Goal: Task Accomplishment & Management: Use online tool/utility

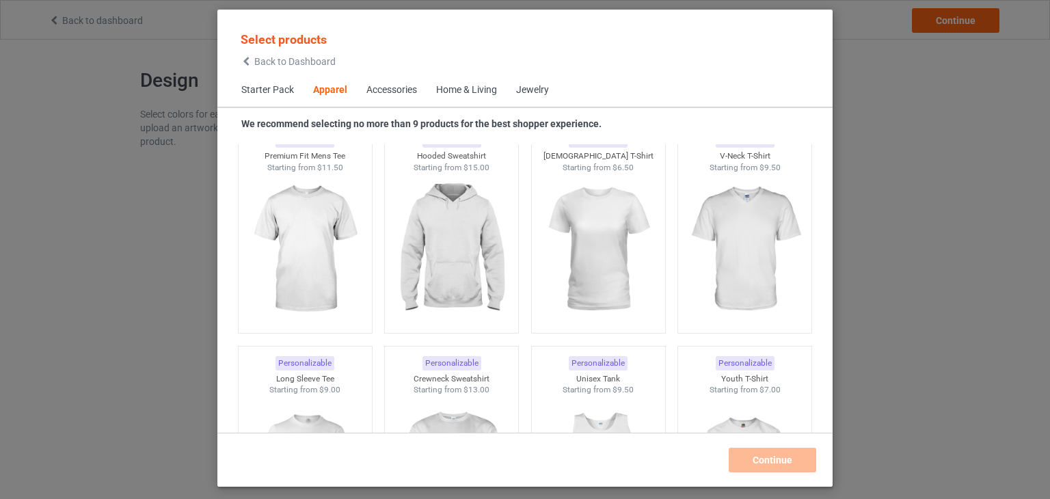
scroll to position [782, 0]
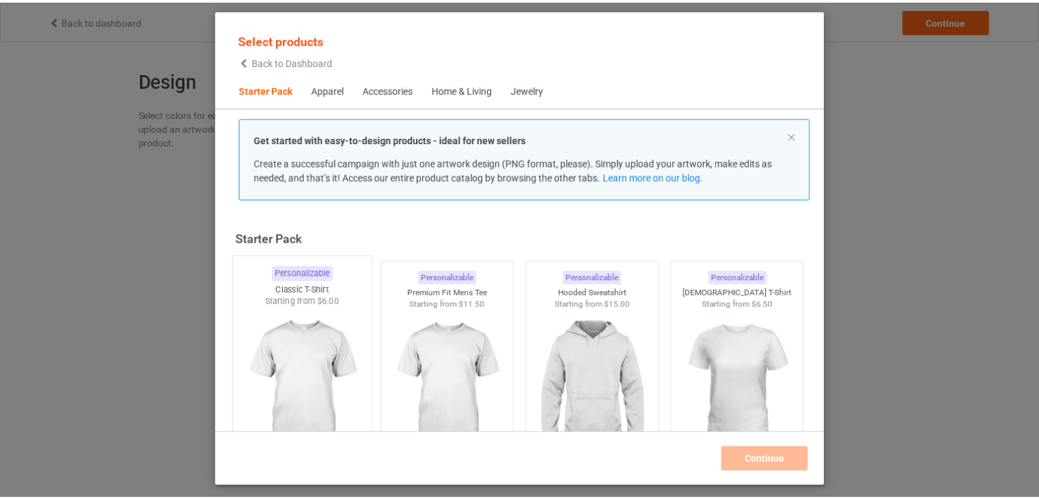
scroll to position [68, 0]
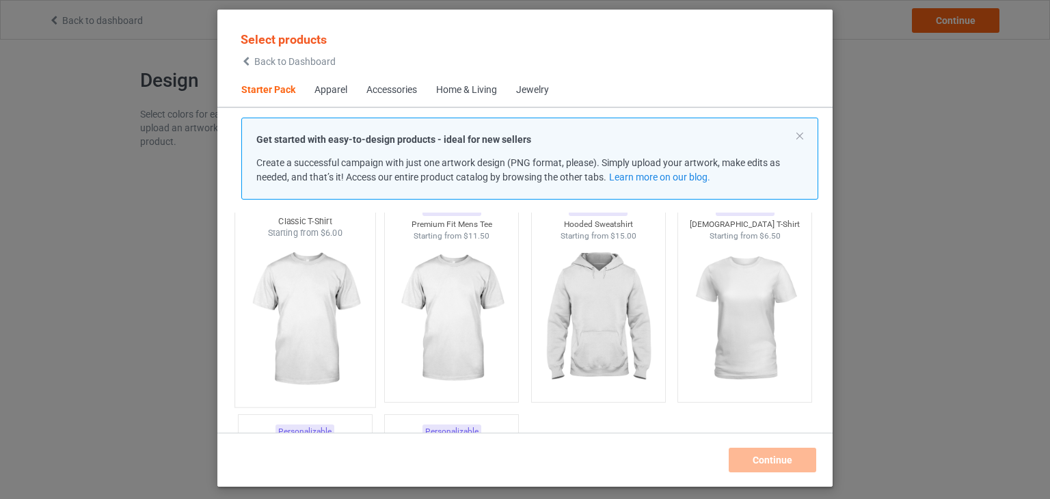
click at [285, 296] on img at bounding box center [305, 319] width 128 height 161
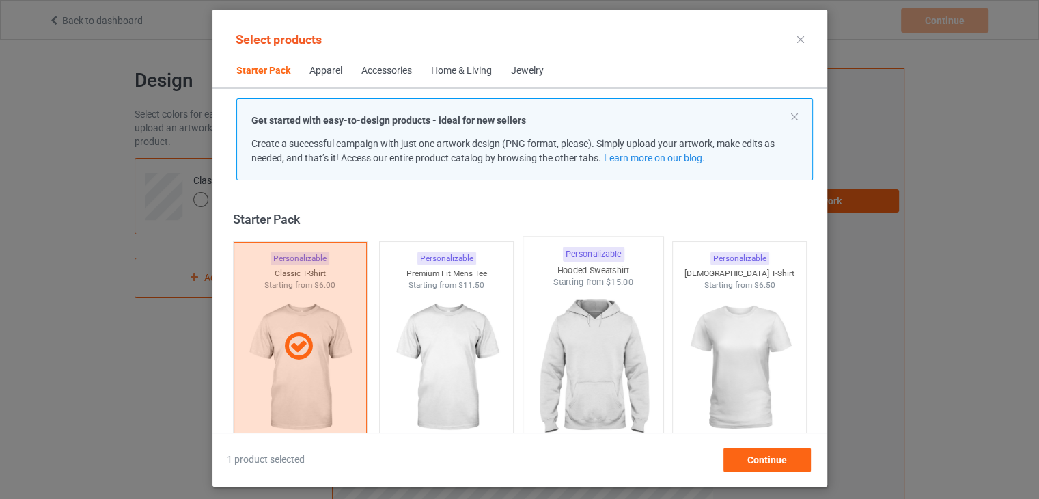
click at [580, 362] on img at bounding box center [593, 368] width 128 height 161
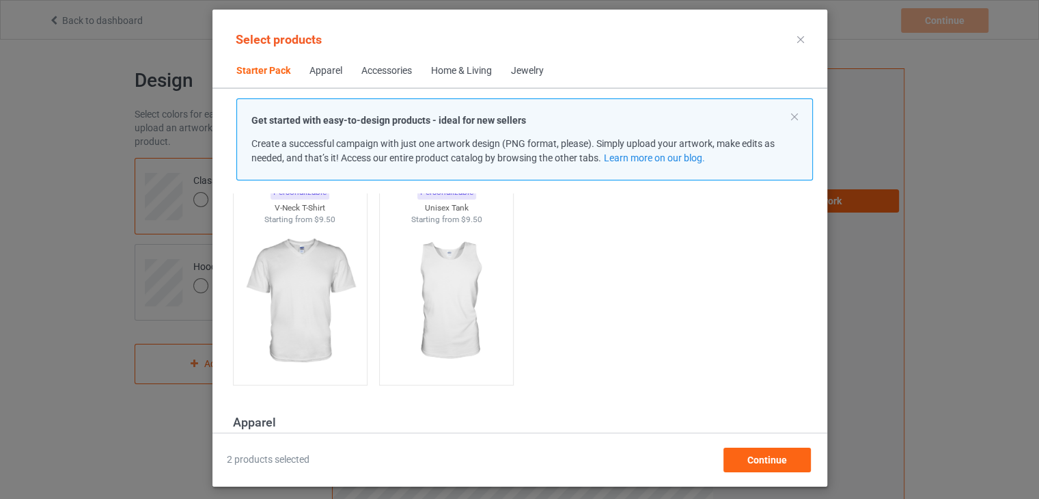
scroll to position [342, 0]
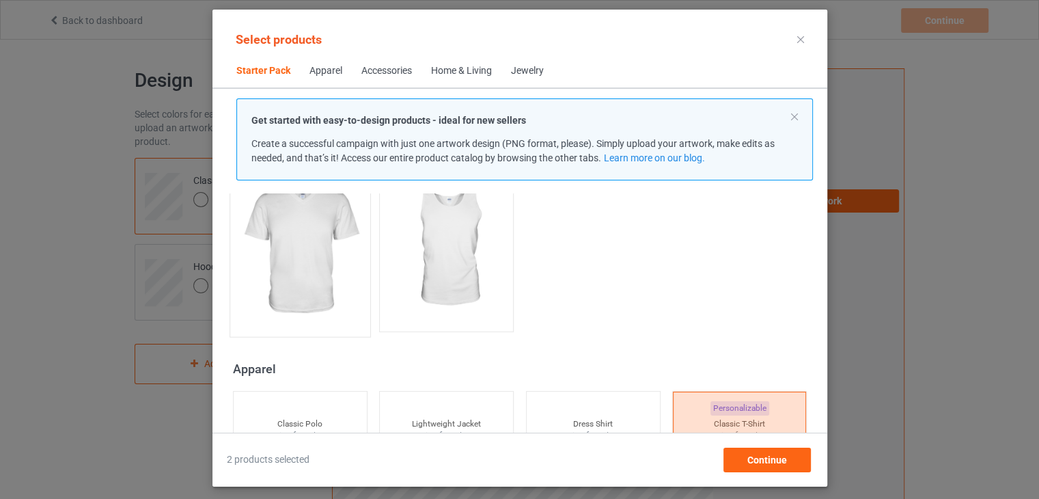
click at [298, 281] on img at bounding box center [300, 249] width 128 height 161
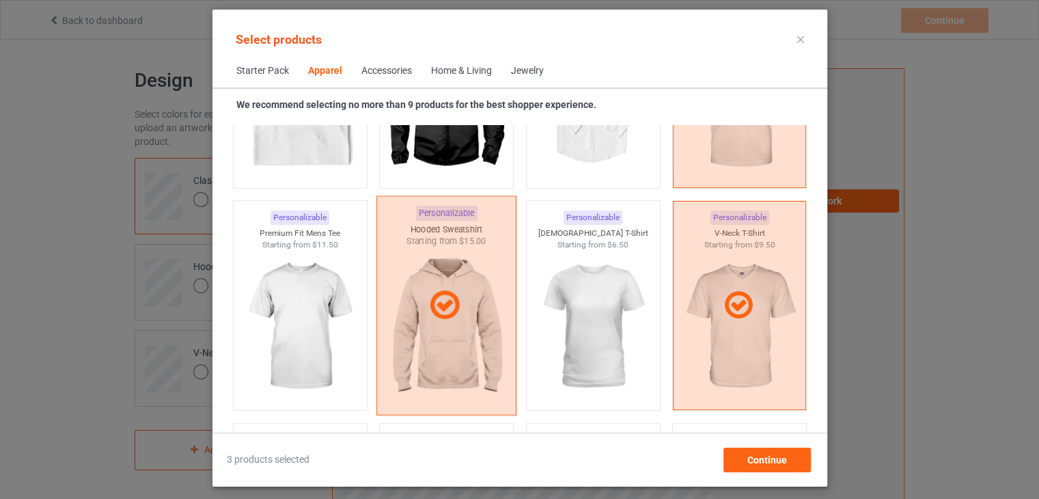
scroll to position [683, 0]
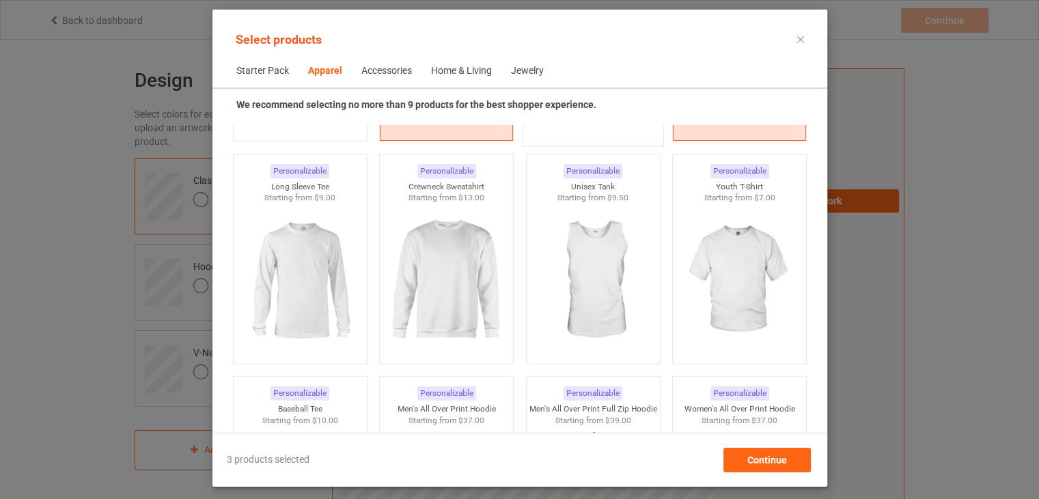
scroll to position [957, 0]
click at [451, 284] on img at bounding box center [446, 280] width 128 height 161
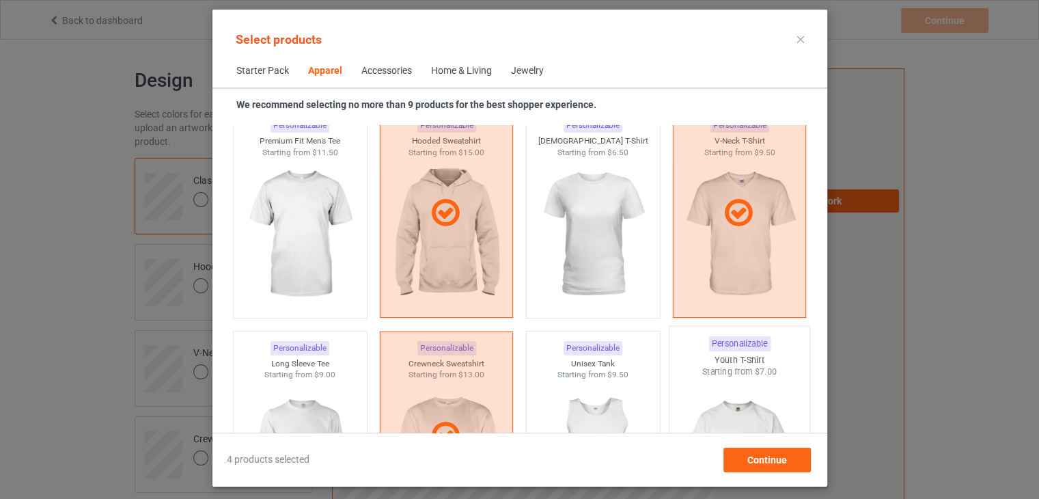
scroll to position [957, 0]
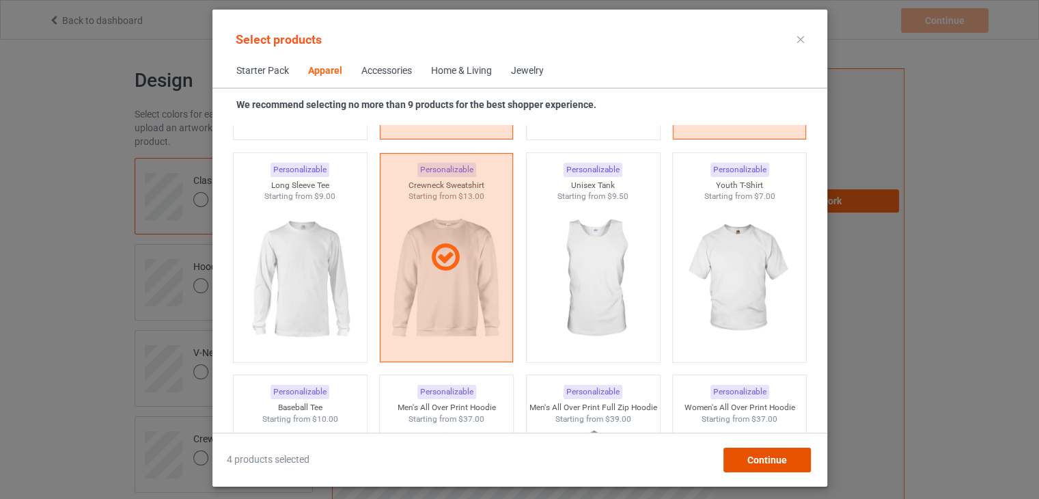
click at [784, 460] on span "Continue" at bounding box center [767, 459] width 40 height 11
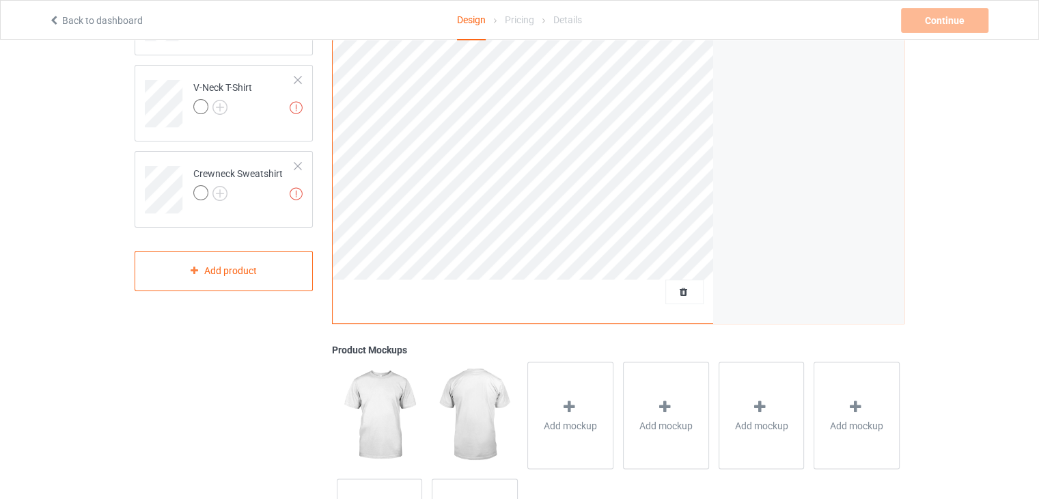
scroll to position [68, 0]
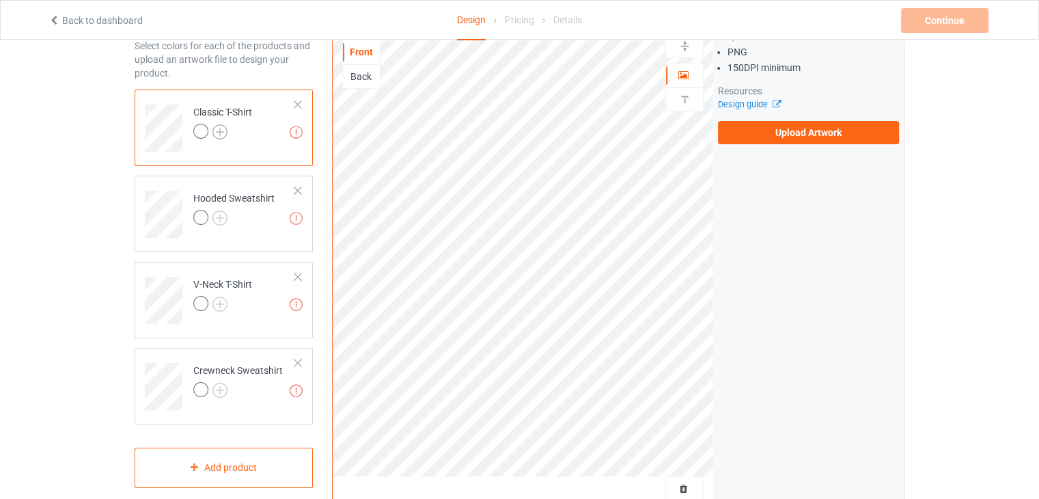
click at [219, 132] on img at bounding box center [220, 131] width 15 height 15
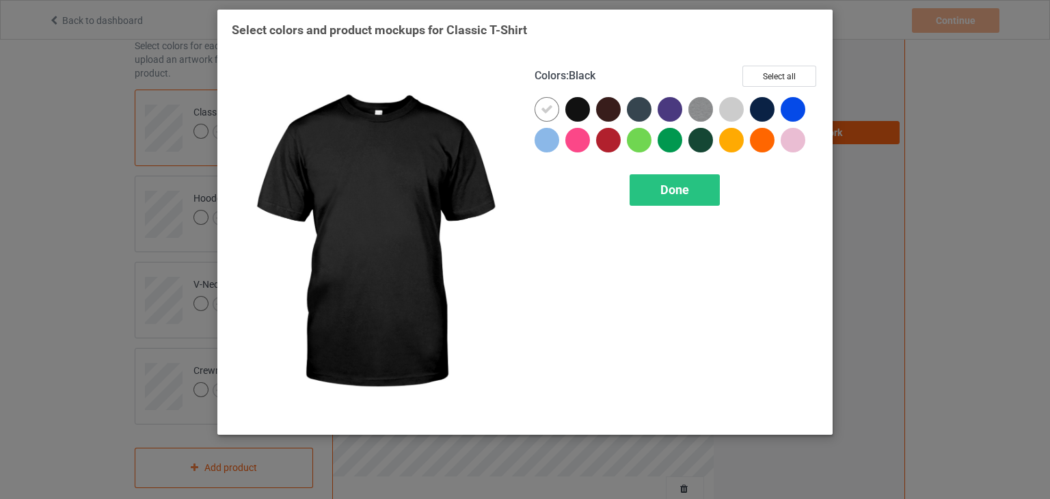
click at [577, 107] on div at bounding box center [577, 109] width 25 height 25
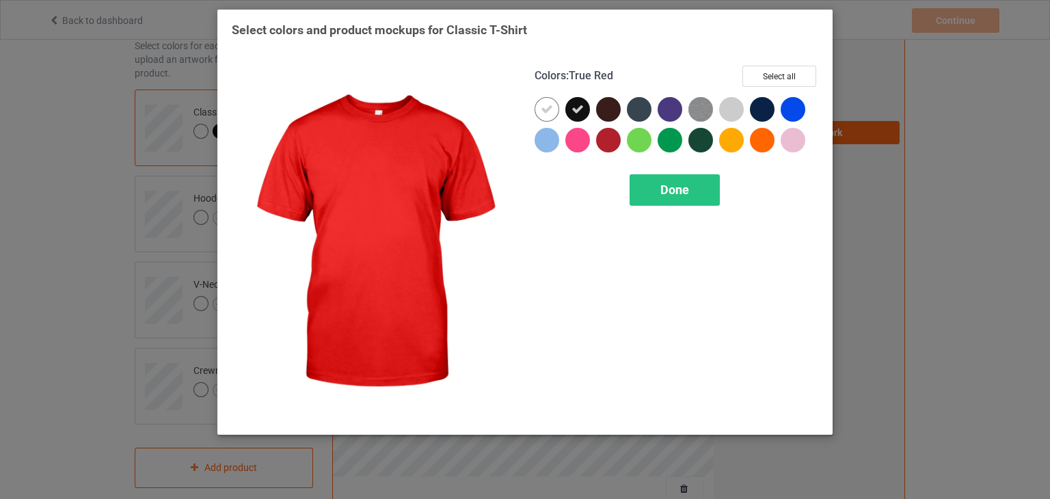
click at [599, 141] on div at bounding box center [608, 140] width 25 height 25
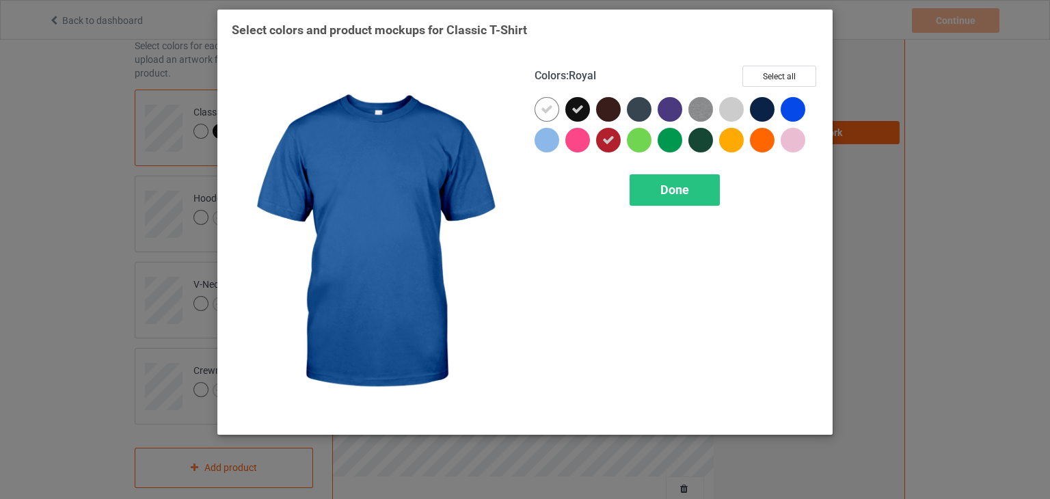
click at [794, 109] on div at bounding box center [792, 109] width 25 height 25
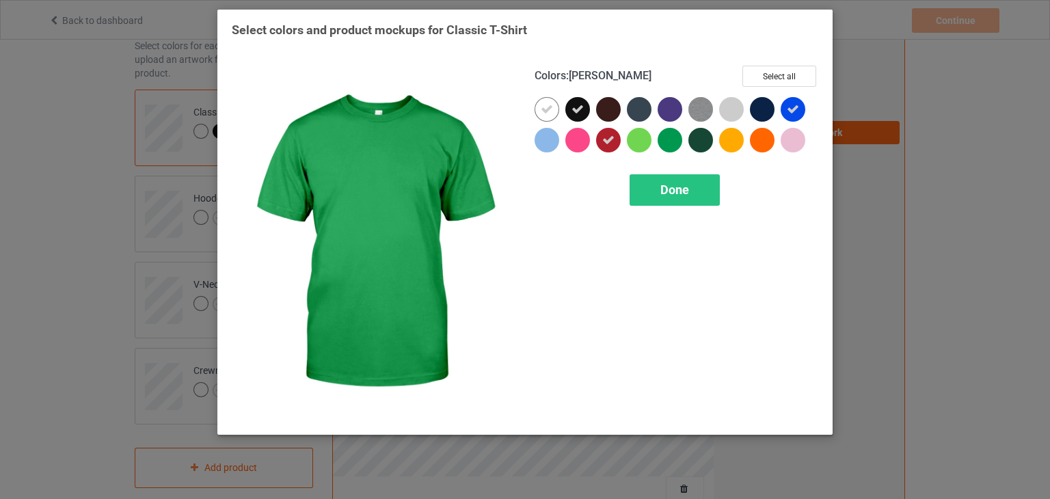
click at [666, 144] on div at bounding box center [669, 140] width 25 height 25
click at [672, 189] on span "Done" at bounding box center [674, 189] width 29 height 14
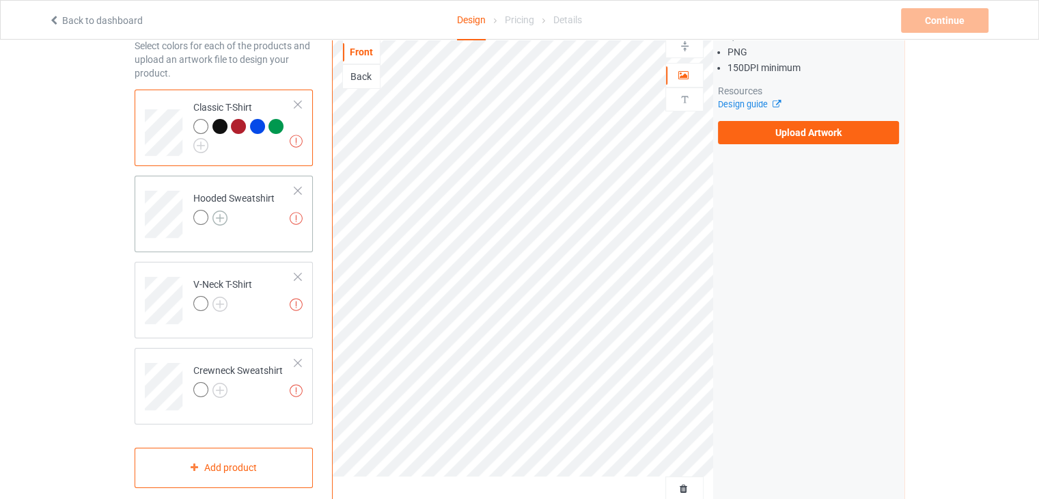
click at [215, 217] on img at bounding box center [220, 217] width 15 height 15
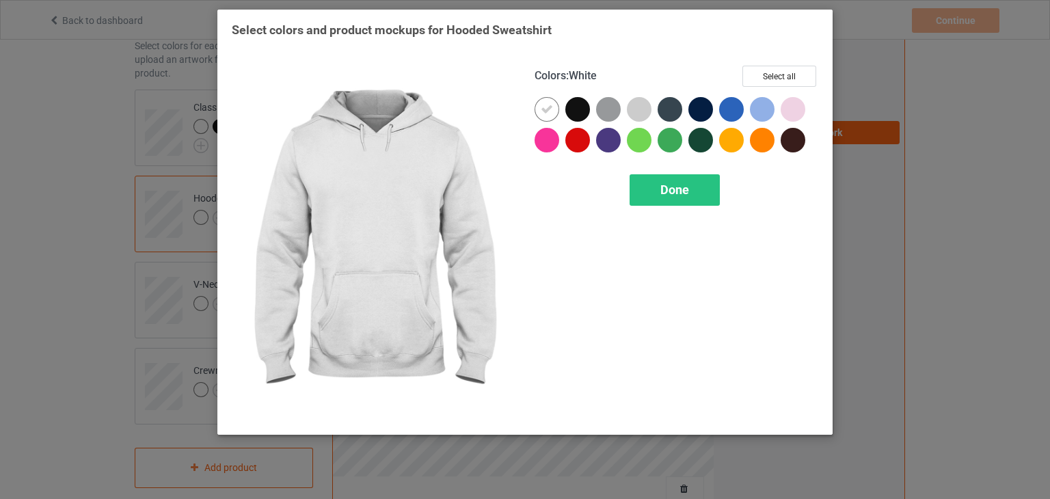
click at [883, 149] on div "Select colors and product mockups for Hooded Sweatshirt Colors : White Select a…" at bounding box center [525, 249] width 1050 height 499
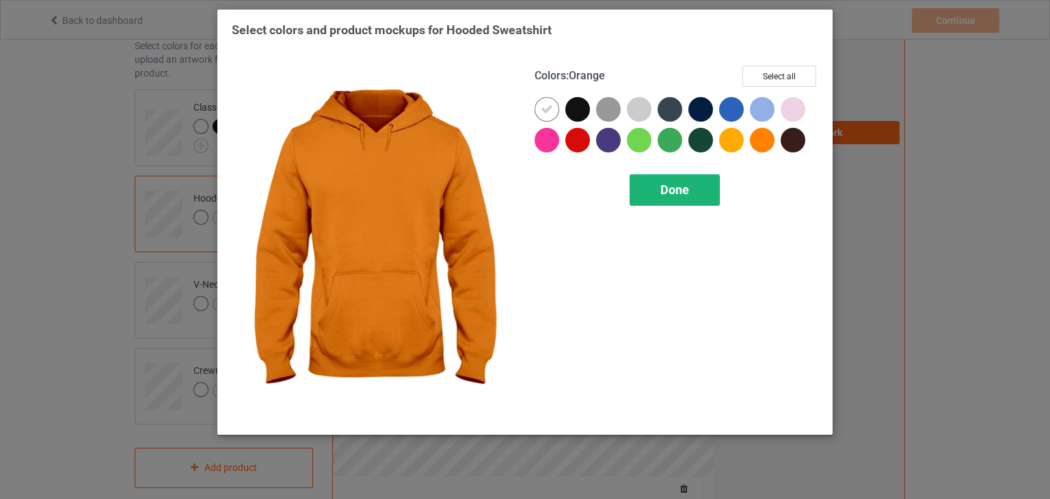
click at [701, 195] on div "Done" at bounding box center [674, 189] width 90 height 31
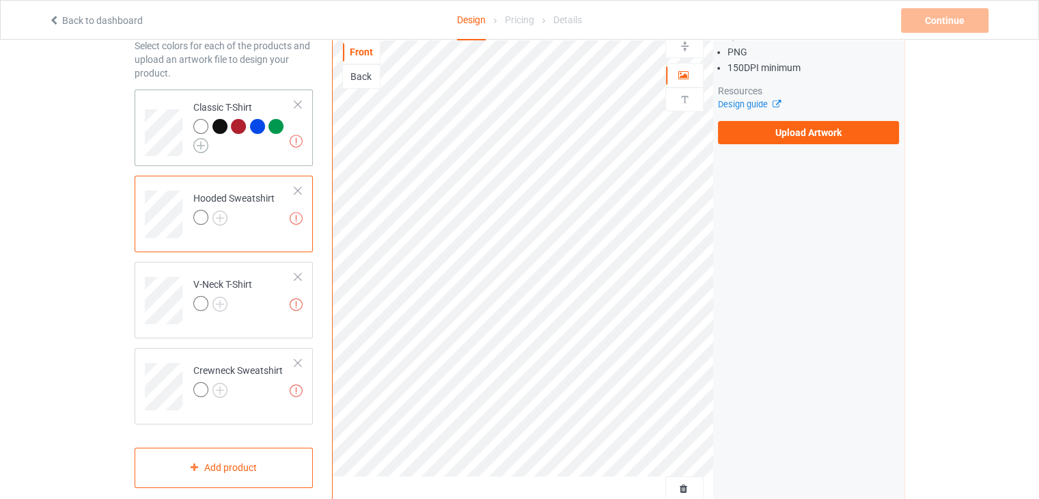
click at [197, 146] on img at bounding box center [200, 145] width 15 height 15
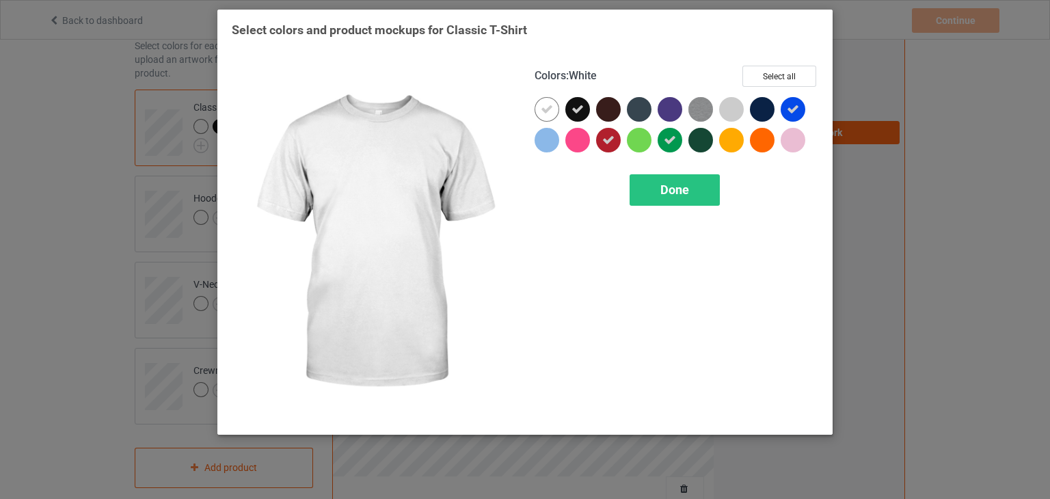
click at [548, 110] on icon at bounding box center [547, 109] width 12 height 12
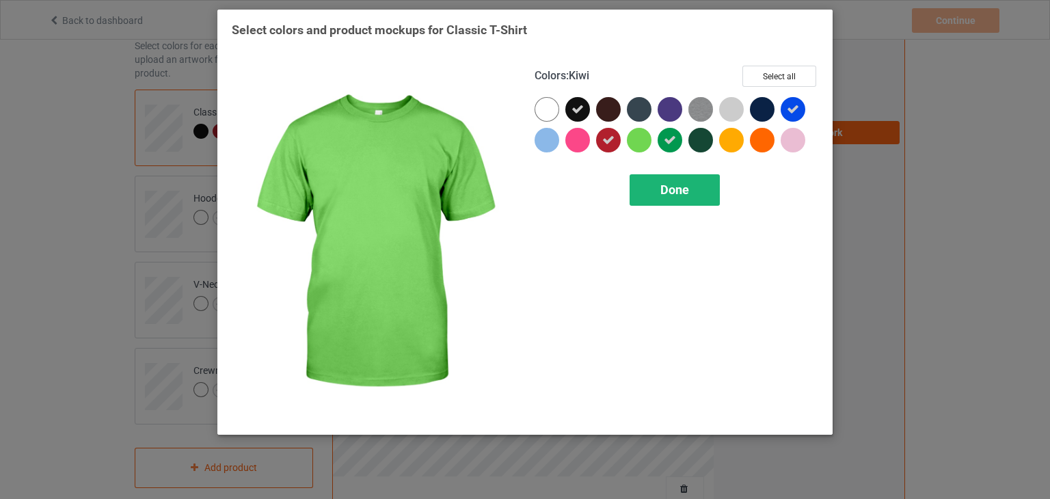
click at [685, 191] on span "Done" at bounding box center [674, 189] width 29 height 14
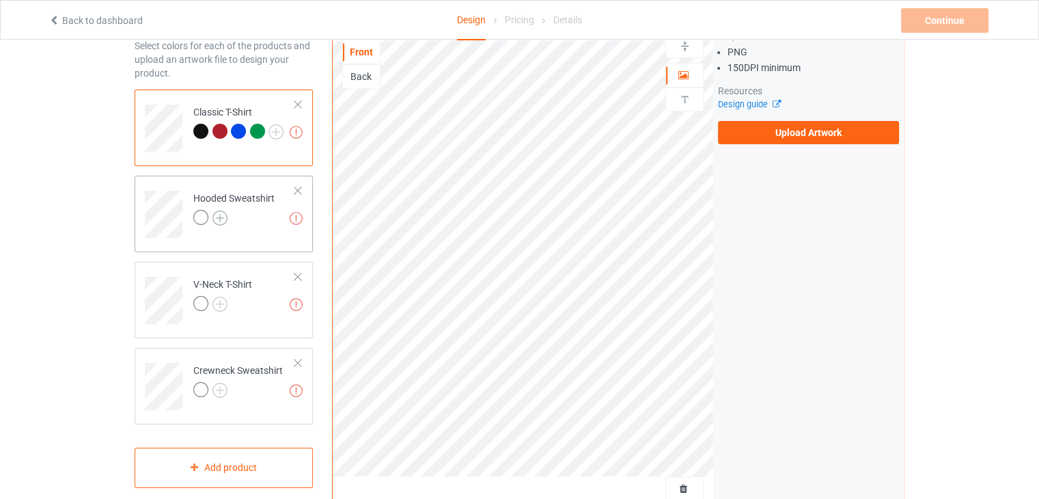
click at [215, 212] on img at bounding box center [220, 217] width 15 height 15
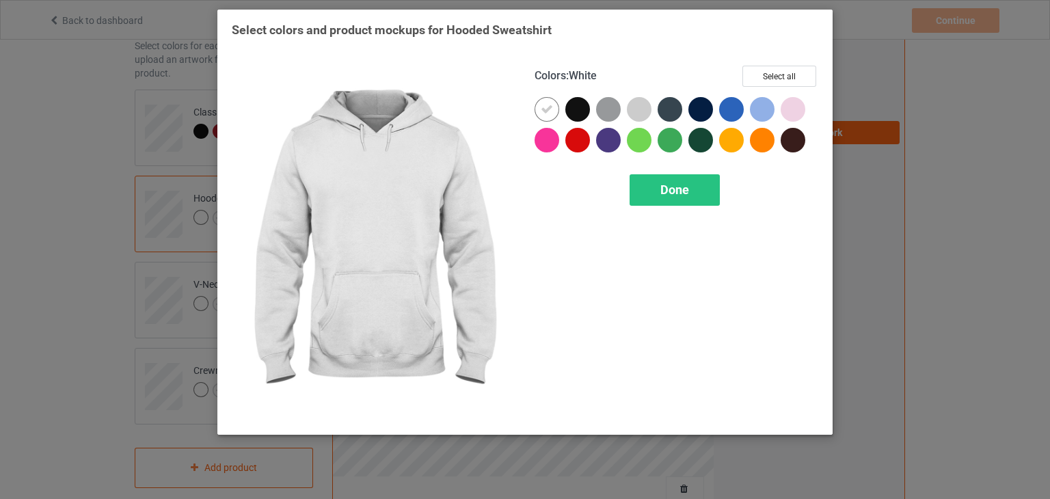
click at [534, 114] on div "Colors : White Select all Done" at bounding box center [676, 243] width 303 height 374
drag, startPoint x: 549, startPoint y: 108, endPoint x: 558, endPoint y: 106, distance: 8.5
click at [550, 108] on icon at bounding box center [547, 109] width 12 height 12
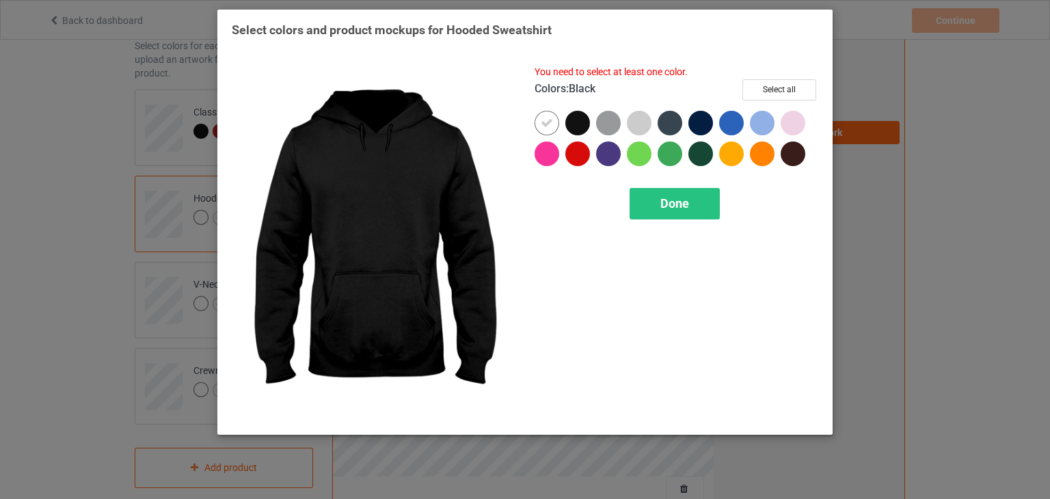
drag, startPoint x: 571, startPoint y: 115, endPoint x: 574, endPoint y: 126, distance: 10.6
click at [571, 117] on div at bounding box center [577, 123] width 25 height 25
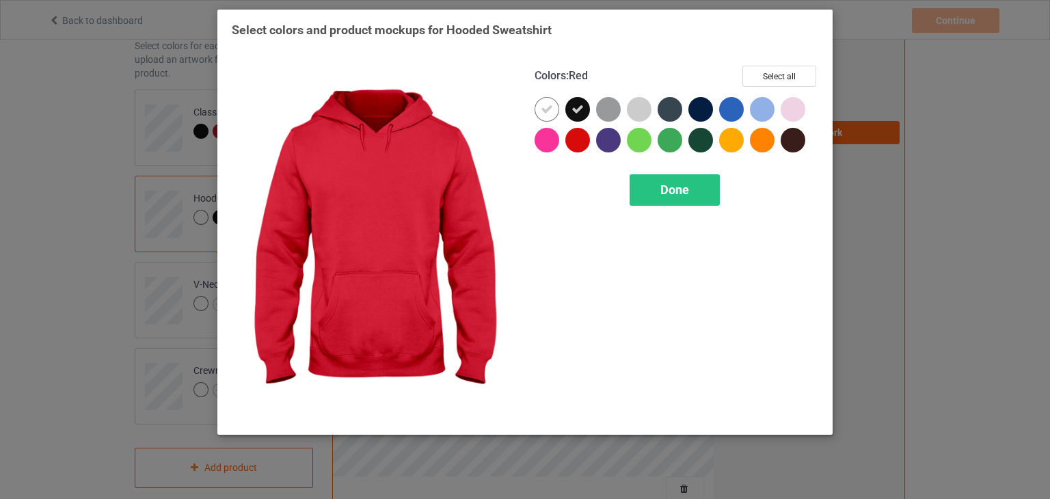
click at [575, 137] on div at bounding box center [577, 140] width 25 height 25
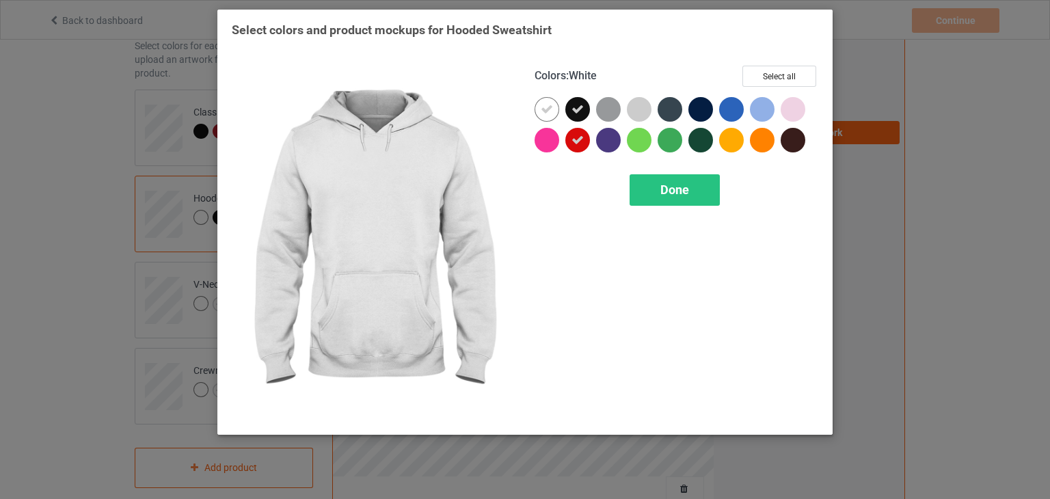
click at [549, 111] on icon at bounding box center [547, 109] width 12 height 12
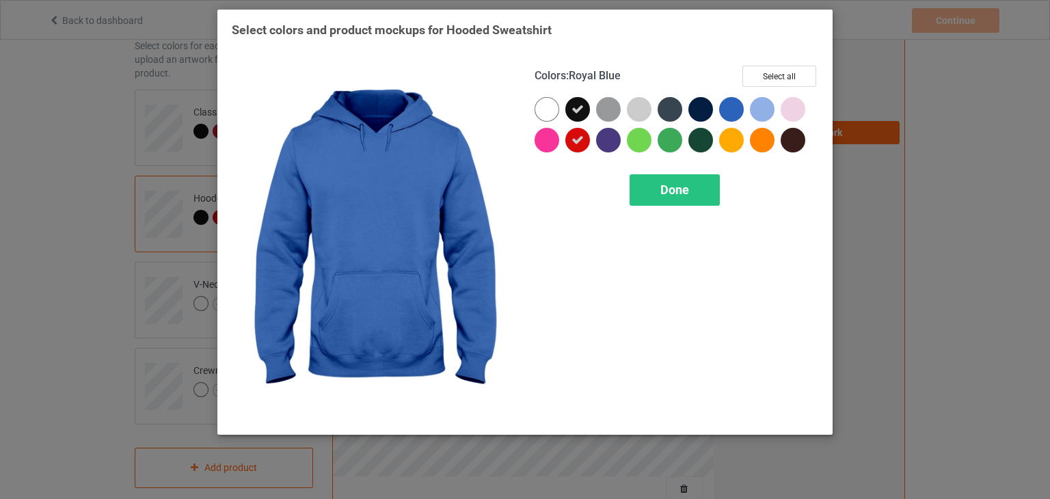
click at [731, 110] on div at bounding box center [731, 109] width 25 height 25
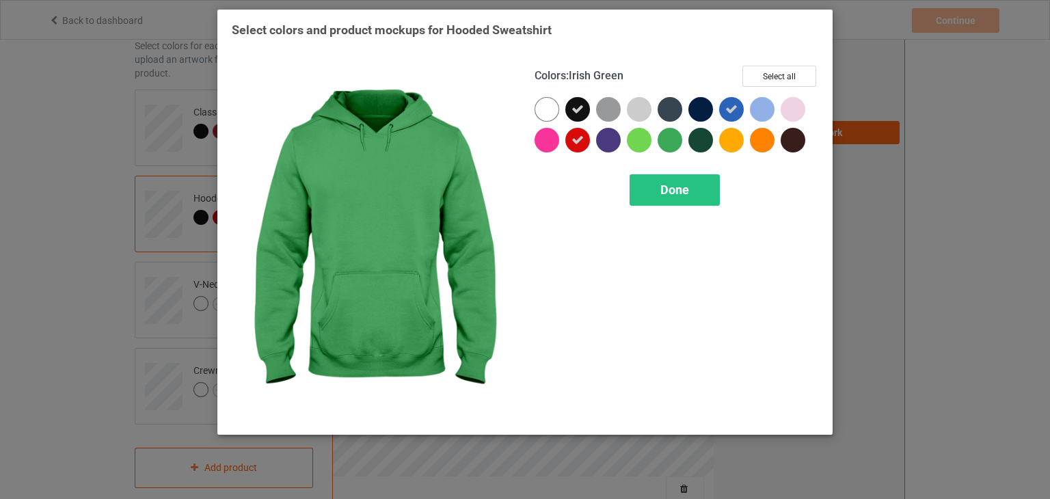
click at [662, 140] on div at bounding box center [669, 140] width 25 height 25
click at [670, 188] on span "Done" at bounding box center [674, 189] width 29 height 14
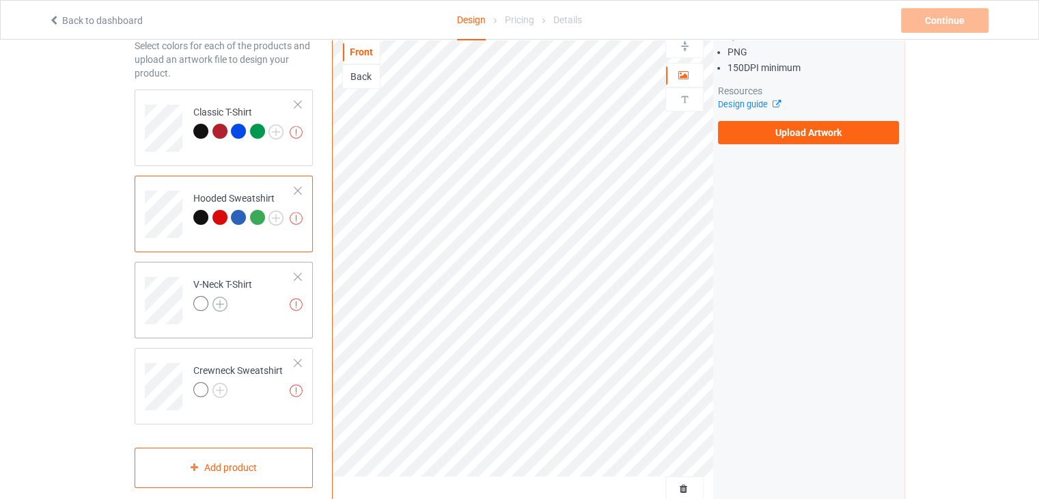
click at [216, 303] on img at bounding box center [220, 304] width 15 height 15
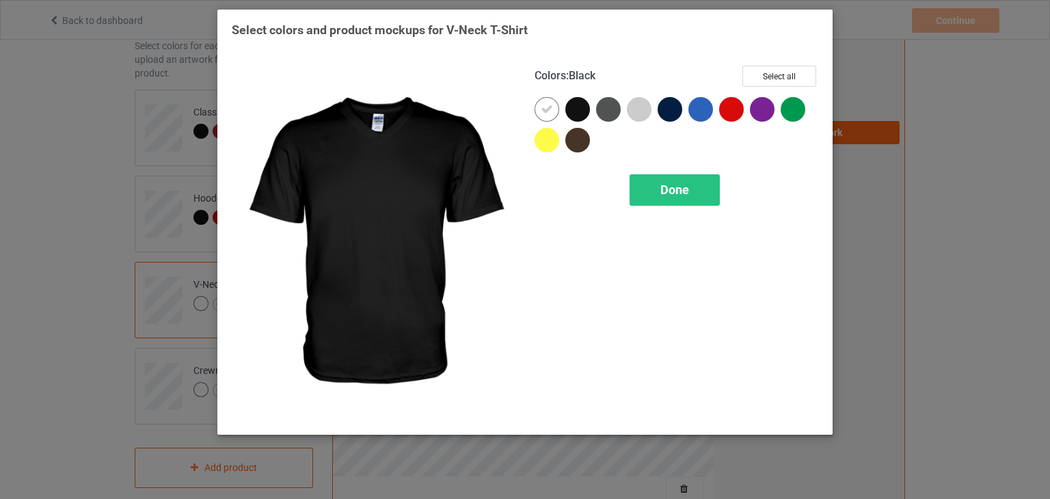
click at [569, 109] on div at bounding box center [577, 109] width 25 height 25
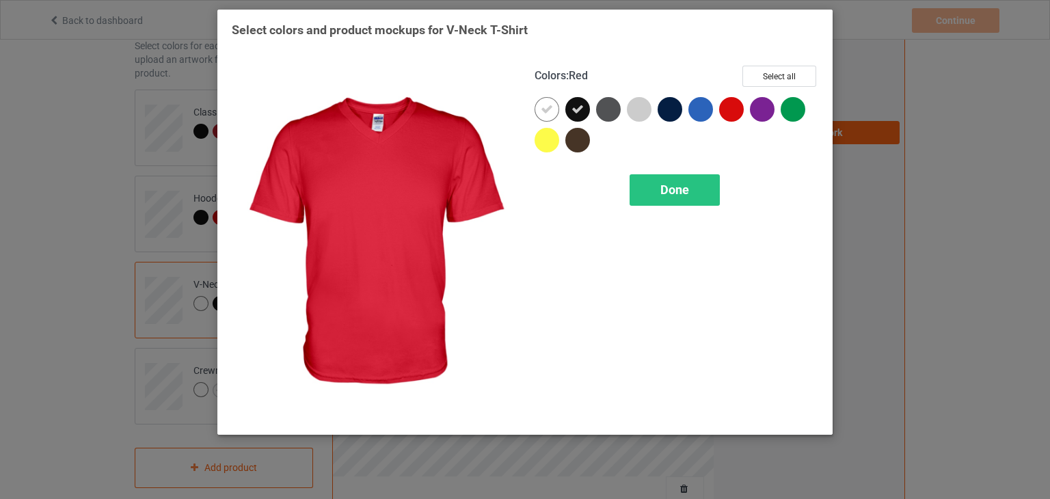
click at [724, 102] on div at bounding box center [731, 109] width 25 height 25
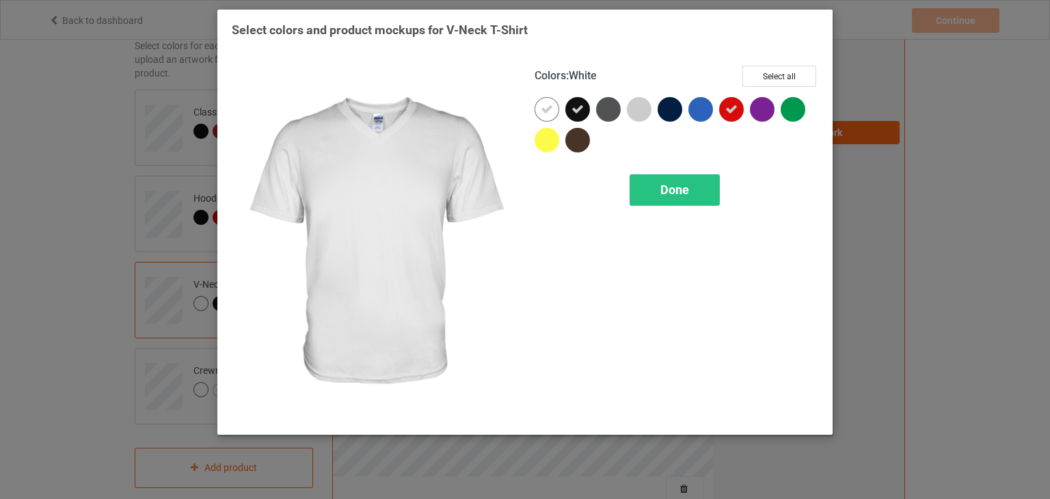
click at [539, 105] on div at bounding box center [546, 109] width 25 height 25
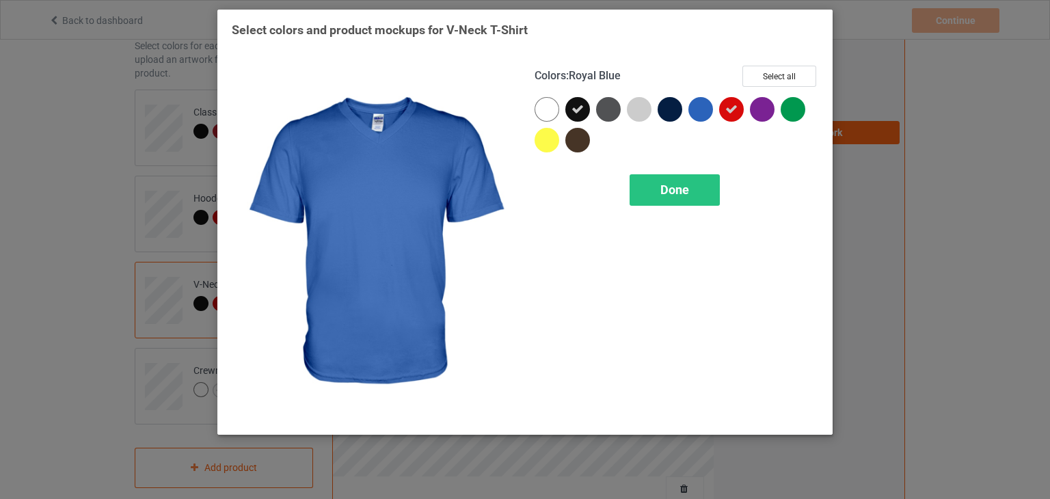
click at [701, 101] on div at bounding box center [700, 109] width 25 height 25
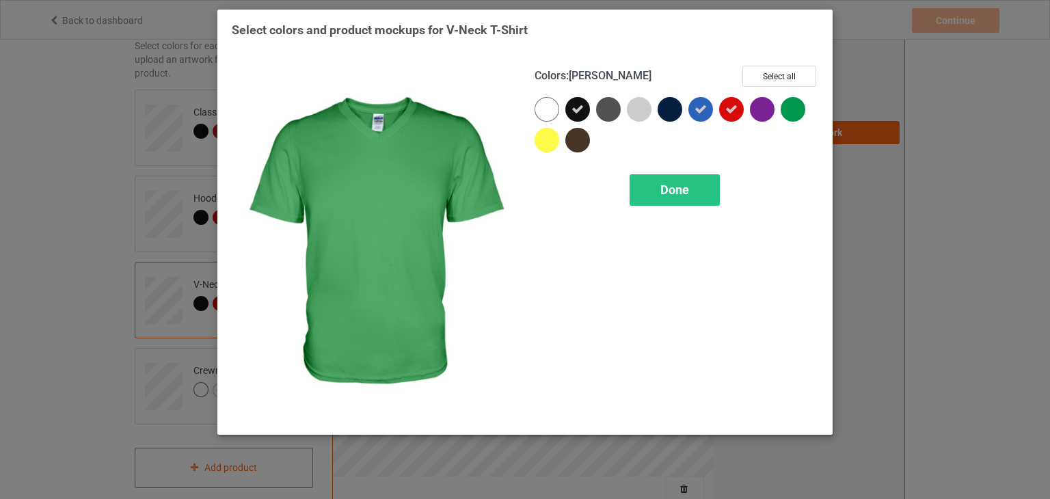
click at [789, 103] on div at bounding box center [792, 109] width 25 height 25
click at [697, 193] on div "Done" at bounding box center [674, 189] width 90 height 31
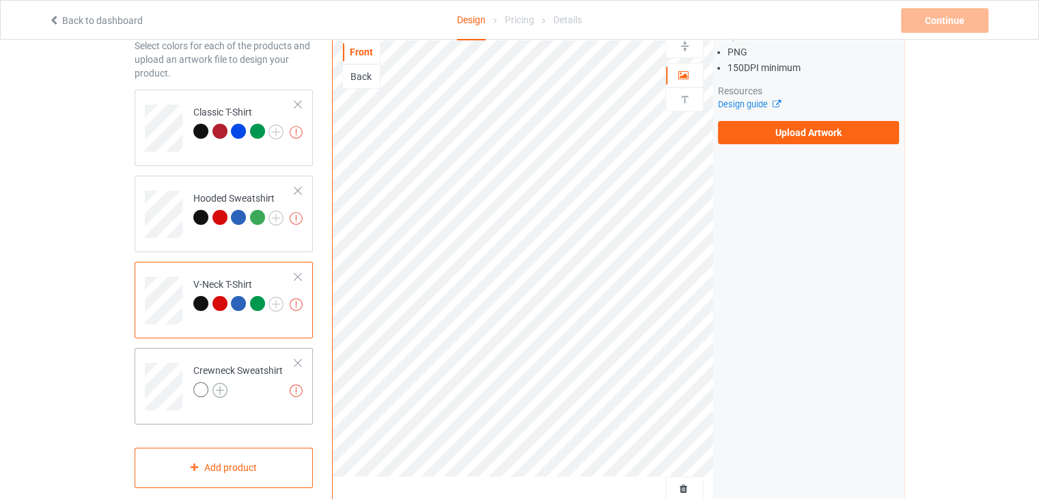
click at [221, 390] on img at bounding box center [220, 390] width 15 height 15
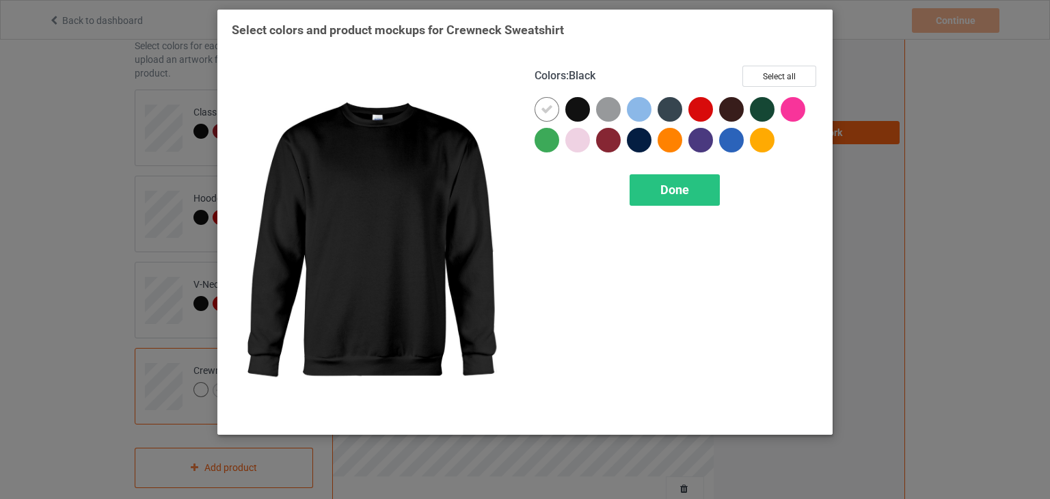
click at [574, 105] on div at bounding box center [577, 109] width 25 height 25
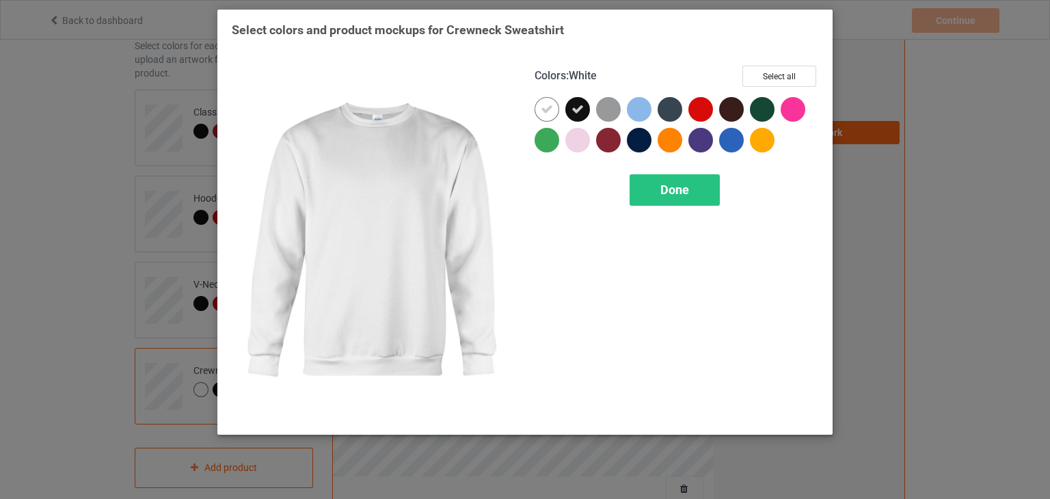
click at [549, 109] on icon at bounding box center [547, 109] width 12 height 12
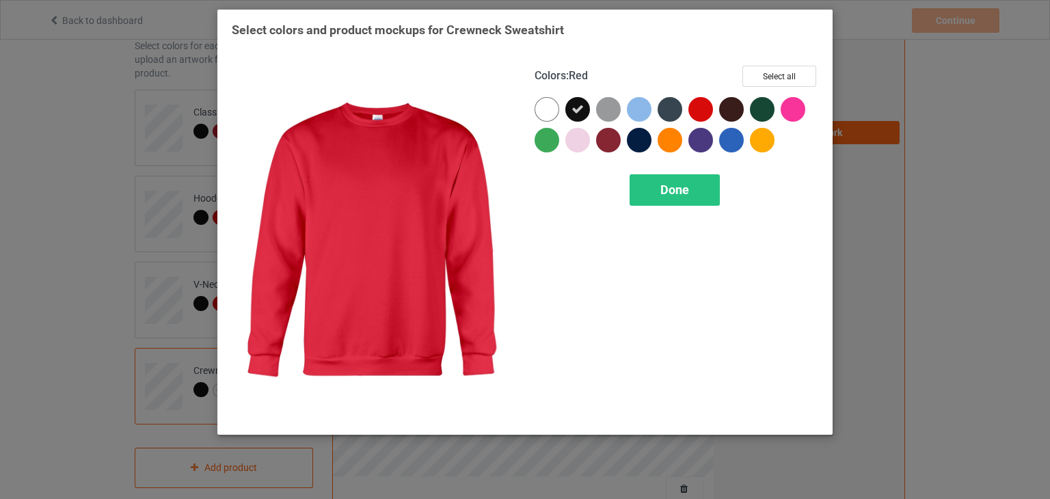
drag, startPoint x: 701, startPoint y: 106, endPoint x: 703, endPoint y: 114, distance: 8.3
click at [701, 108] on div at bounding box center [700, 109] width 25 height 25
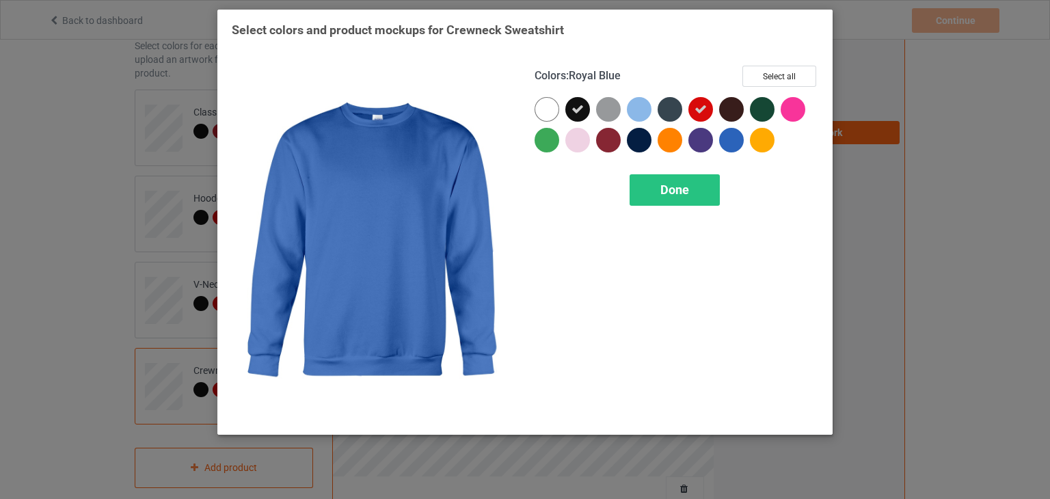
click at [733, 139] on div at bounding box center [731, 140] width 25 height 25
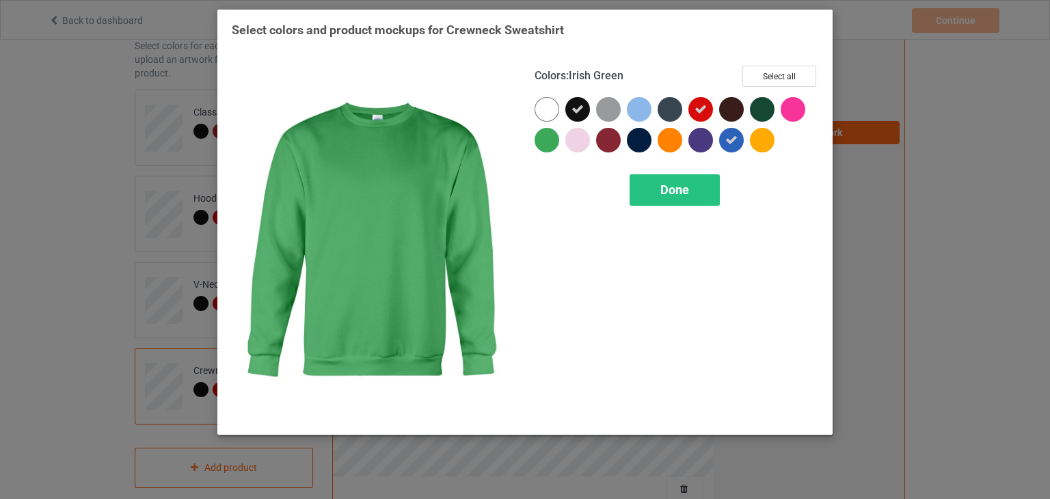
click at [543, 135] on div at bounding box center [546, 140] width 25 height 25
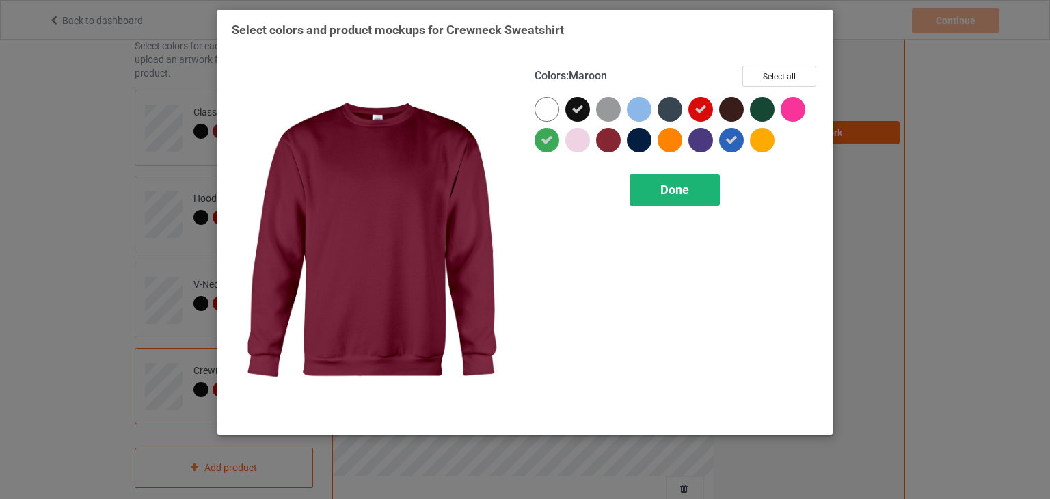
click at [686, 185] on span "Done" at bounding box center [674, 189] width 29 height 14
